Goal: Task Accomplishment & Management: Manage account settings

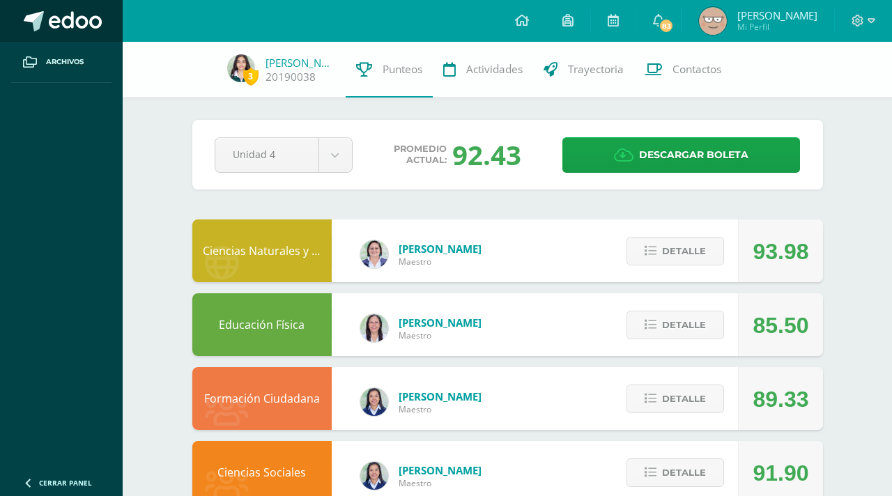
click at [52, 21] on span at bounding box center [75, 21] width 53 height 21
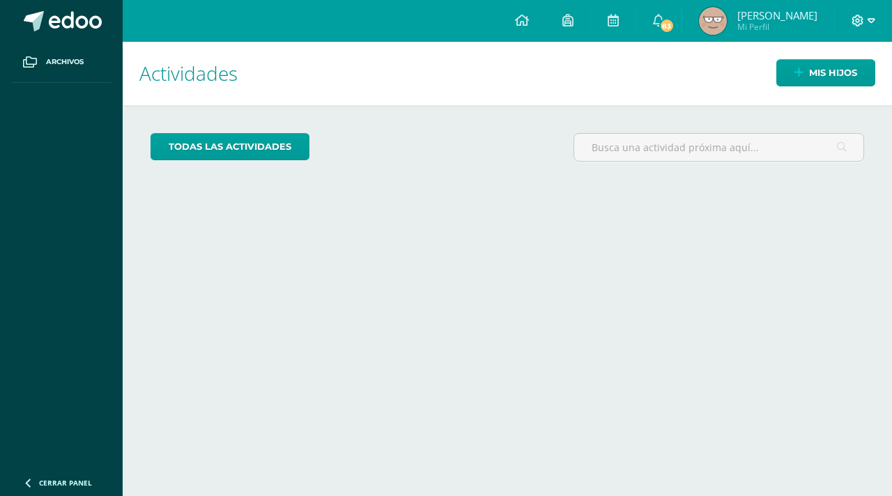
click at [862, 25] on icon at bounding box center [858, 21] width 13 height 13
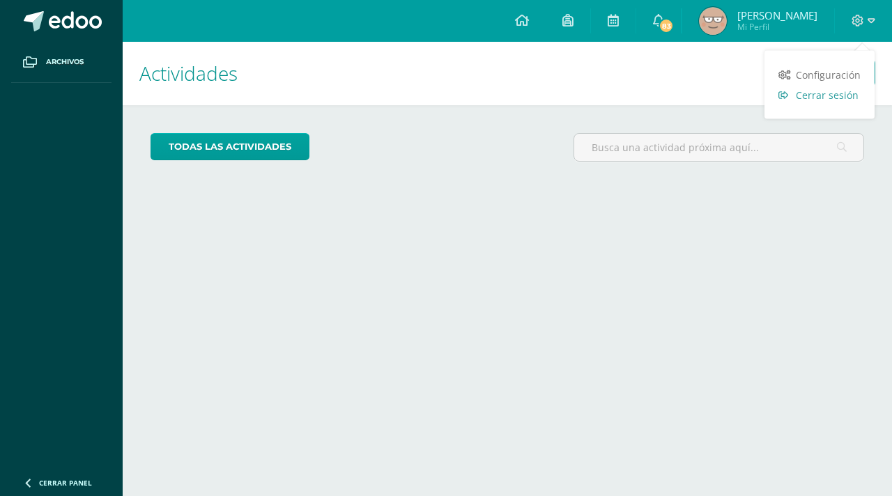
click at [822, 95] on span "Cerrar sesión" at bounding box center [827, 95] width 63 height 13
